Goal: Task Accomplishment & Management: Manage account settings

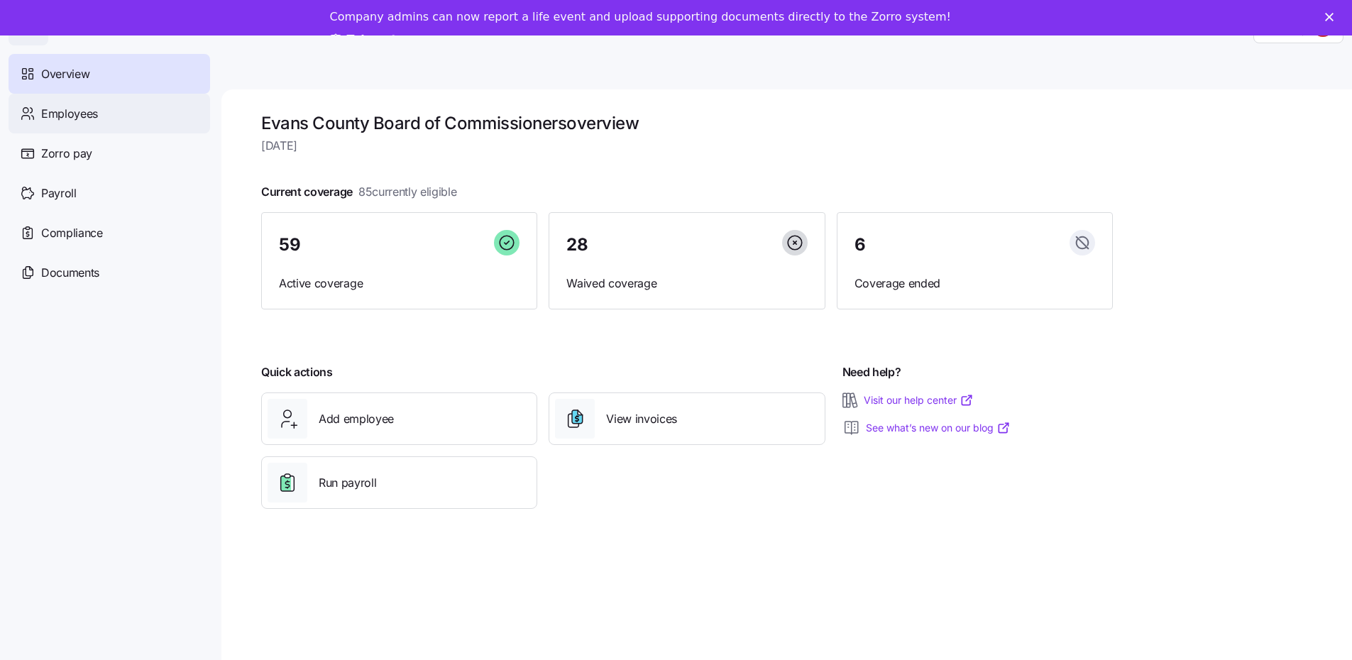
click at [86, 112] on span "Employees" at bounding box center [69, 114] width 57 height 18
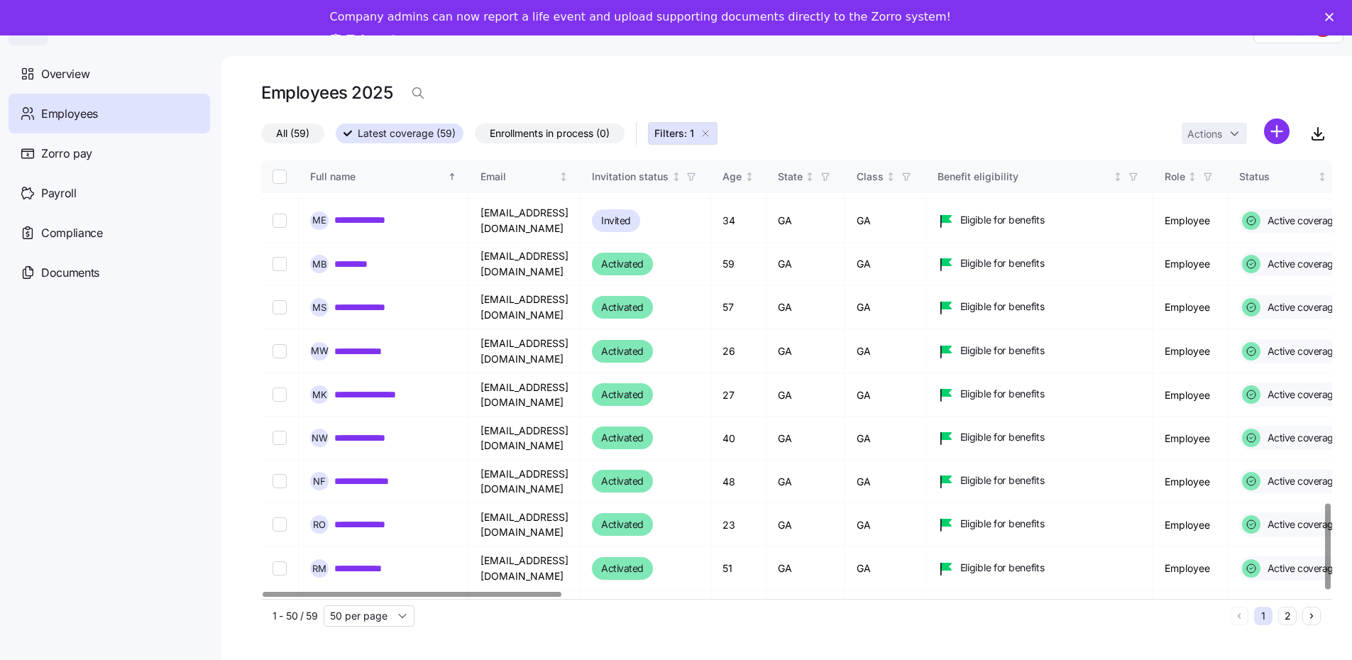
scroll to position [46, 0]
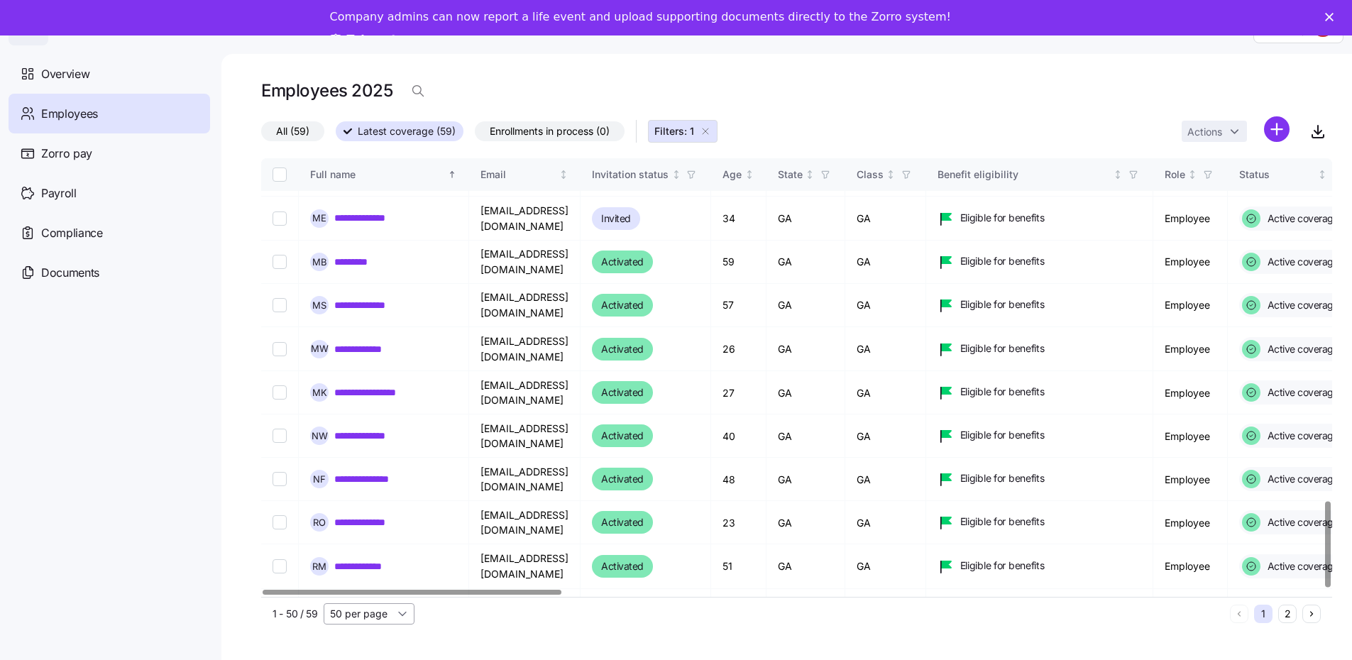
click at [393, 603] on input "50 per page" at bounding box center [369, 613] width 91 height 21
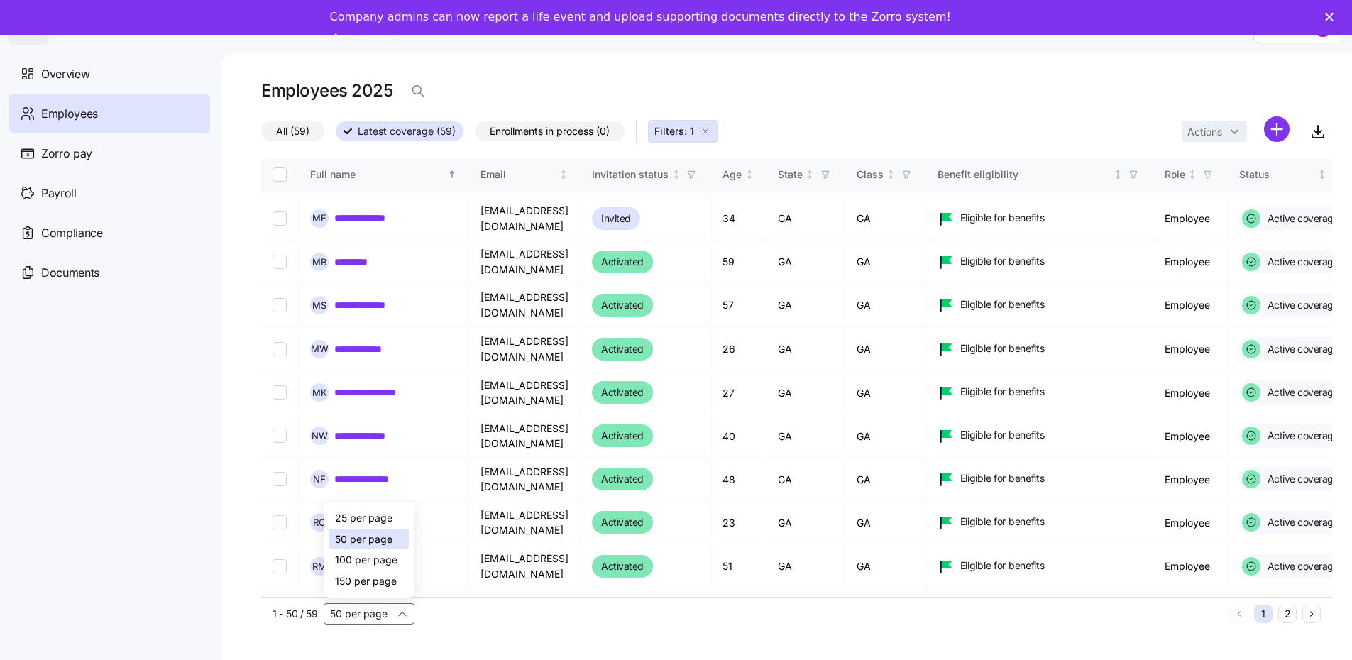
click at [378, 552] on span "100 per page" at bounding box center [366, 560] width 62 height 16
type input "100 per page"
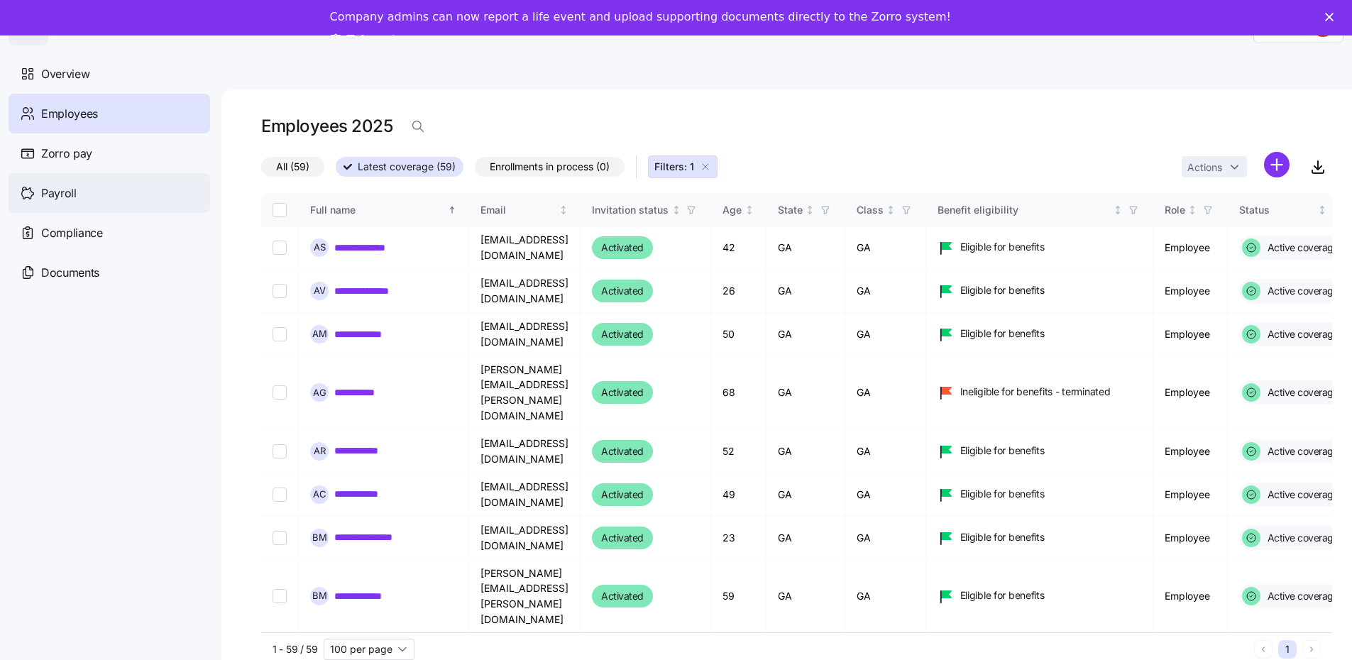
drag, startPoint x: 82, startPoint y: 195, endPoint x: 185, endPoint y: 200, distance: 103.7
click at [82, 195] on div "Payroll" at bounding box center [110, 193] width 202 height 40
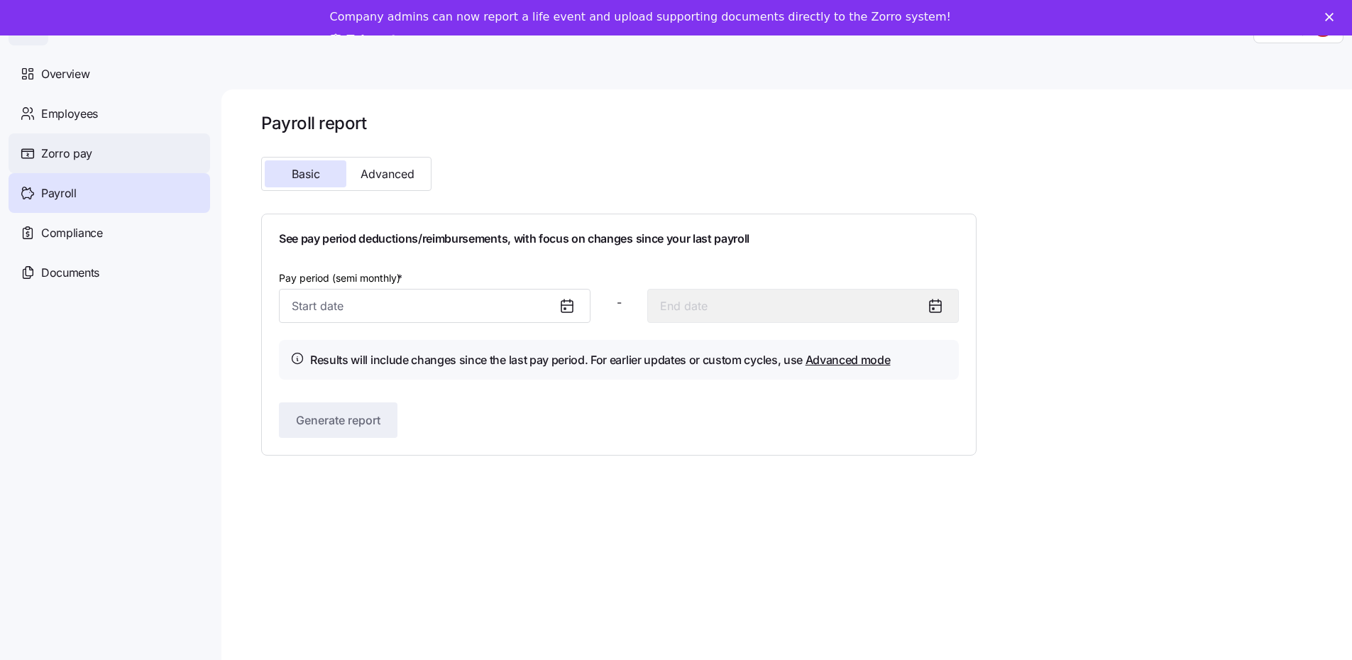
click at [97, 149] on div "Zorro pay" at bounding box center [110, 153] width 202 height 40
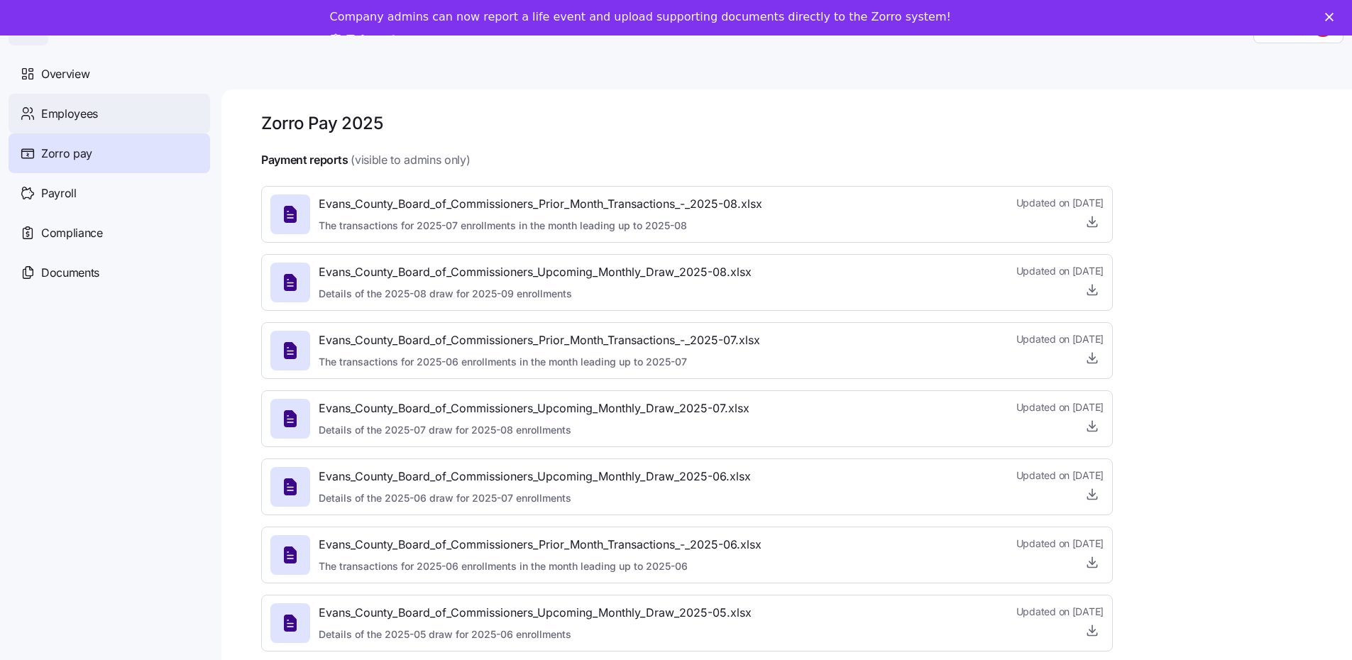
click at [104, 112] on div "Employees" at bounding box center [110, 114] width 202 height 40
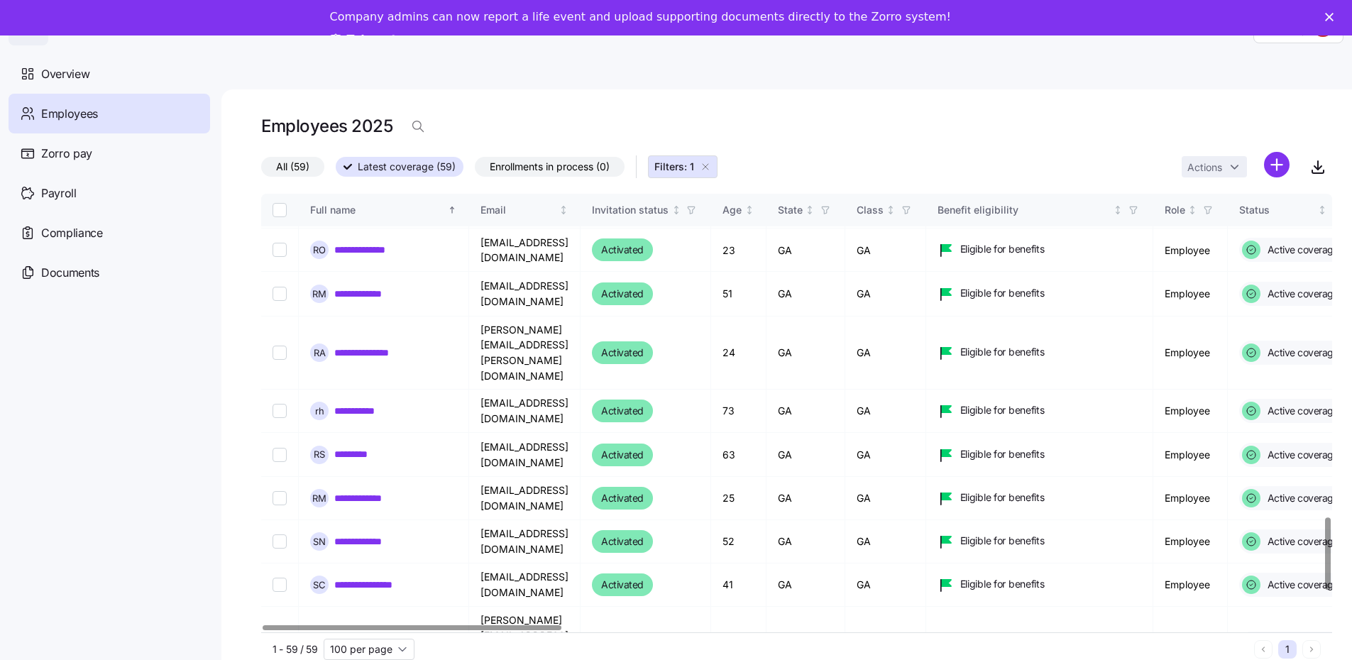
scroll to position [1932, 0]
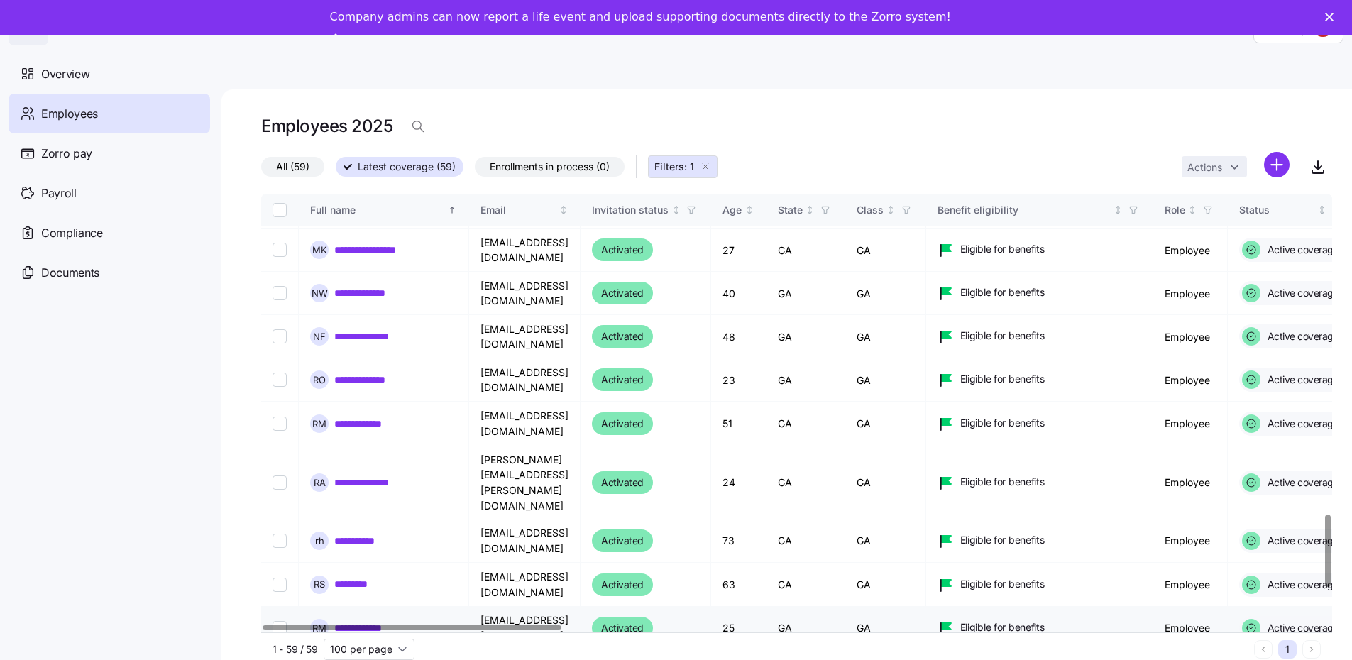
click at [393, 621] on link "**********" at bounding box center [367, 628] width 67 height 14
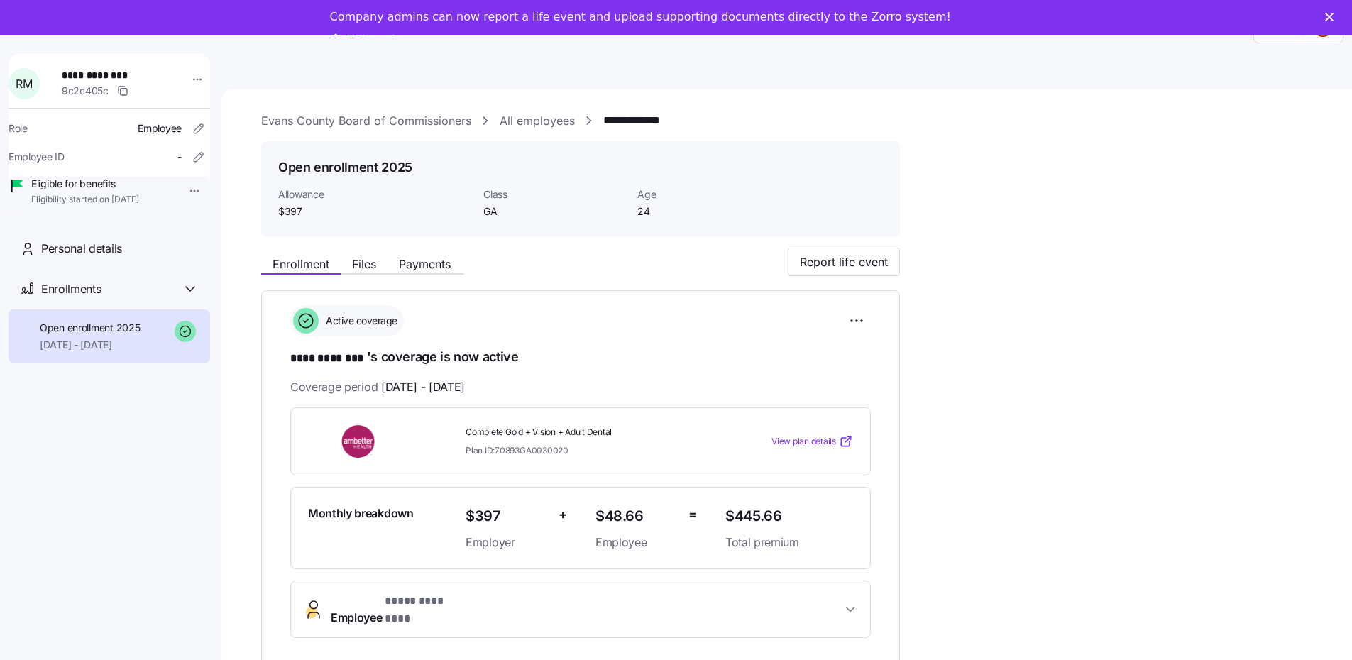
click at [446, 175] on div "Open enrollment 2025" at bounding box center [580, 167] width 605 height 18
click at [935, 331] on div "**********" at bounding box center [796, 546] width 1071 height 597
